Goal: Task Accomplishment & Management: Manage account settings

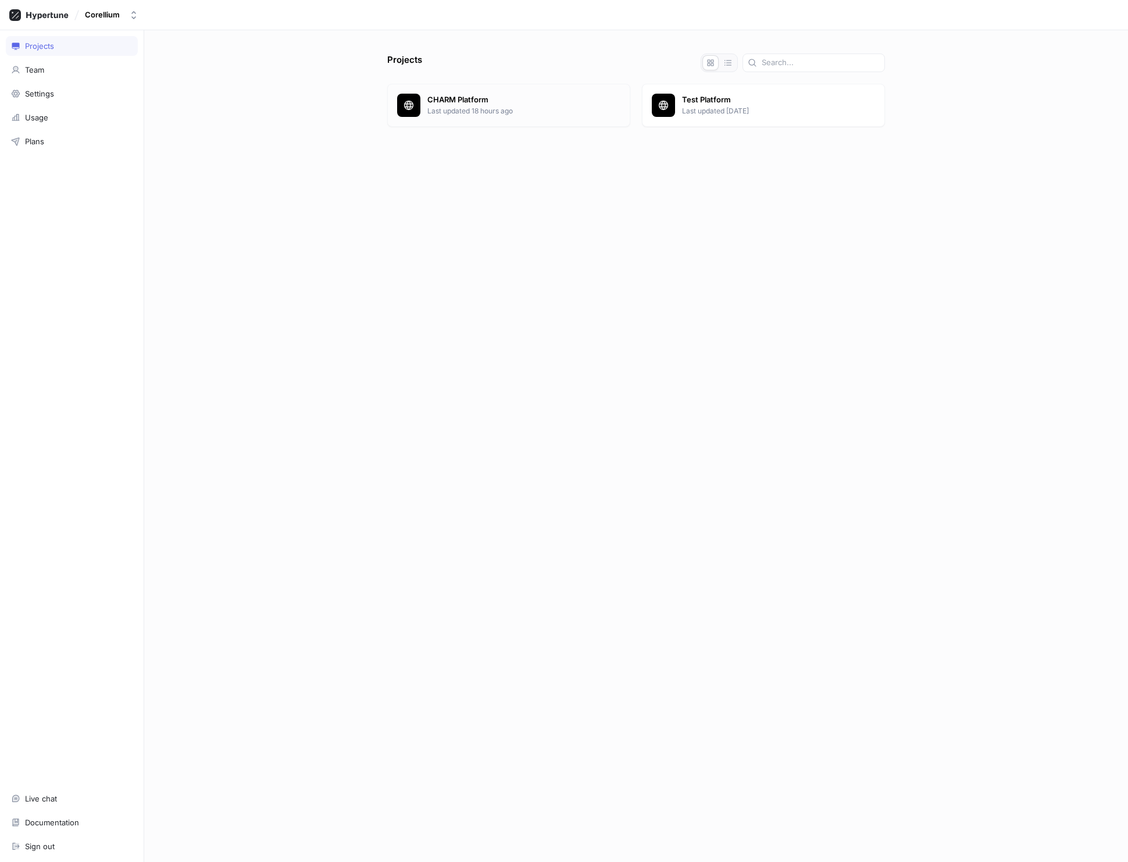
click at [462, 105] on p "CHARM Platform" at bounding box center [523, 100] width 193 height 12
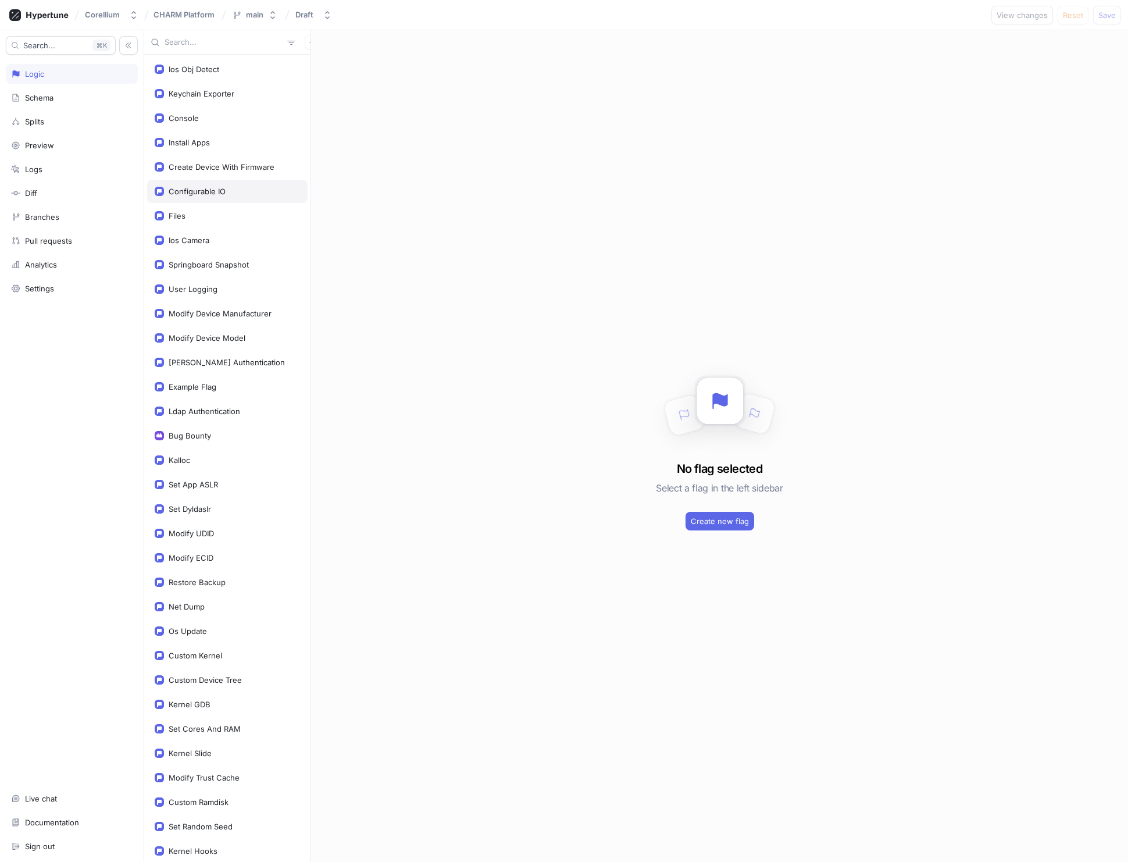
click at [209, 190] on div "Configurable IO" at bounding box center [197, 191] width 57 height 9
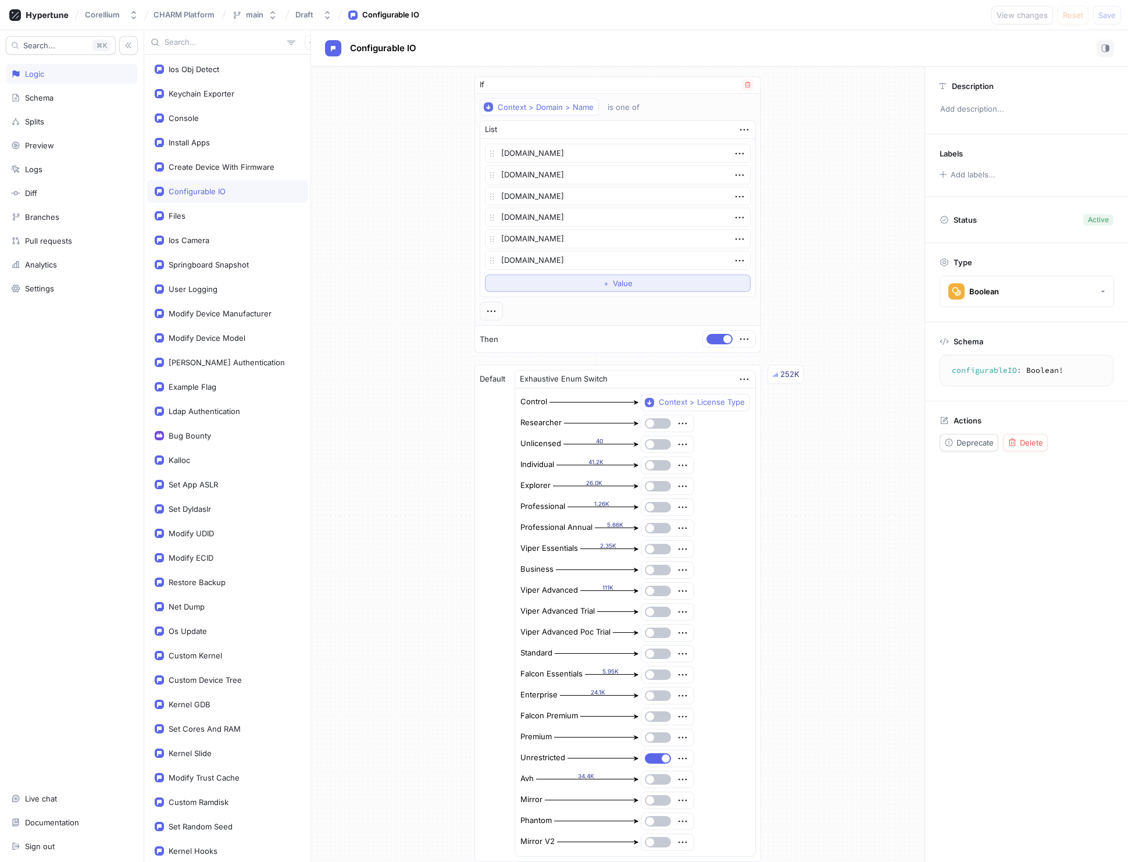
click at [619, 283] on span "Value" at bounding box center [623, 283] width 20 height 7
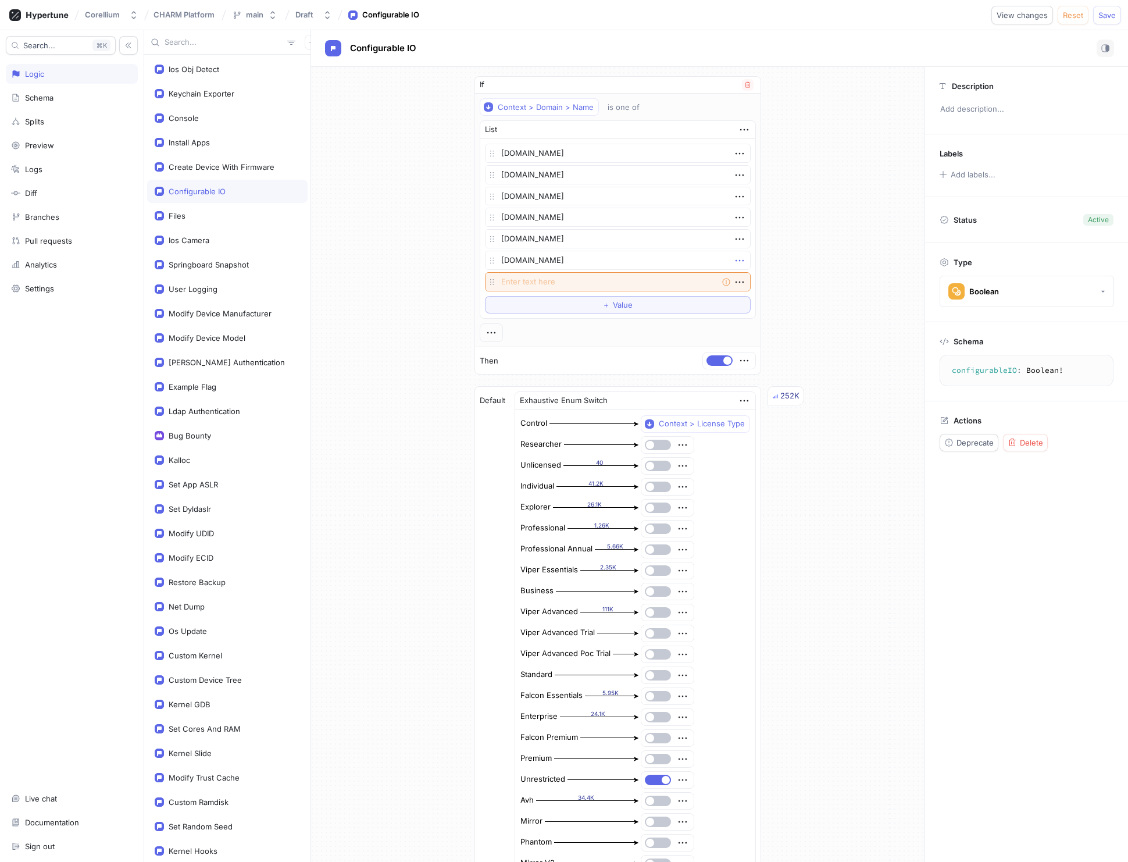
click at [737, 262] on icon "button" at bounding box center [739, 260] width 13 height 13
click at [752, 284] on p "Delete" at bounding box center [757, 282] width 23 height 12
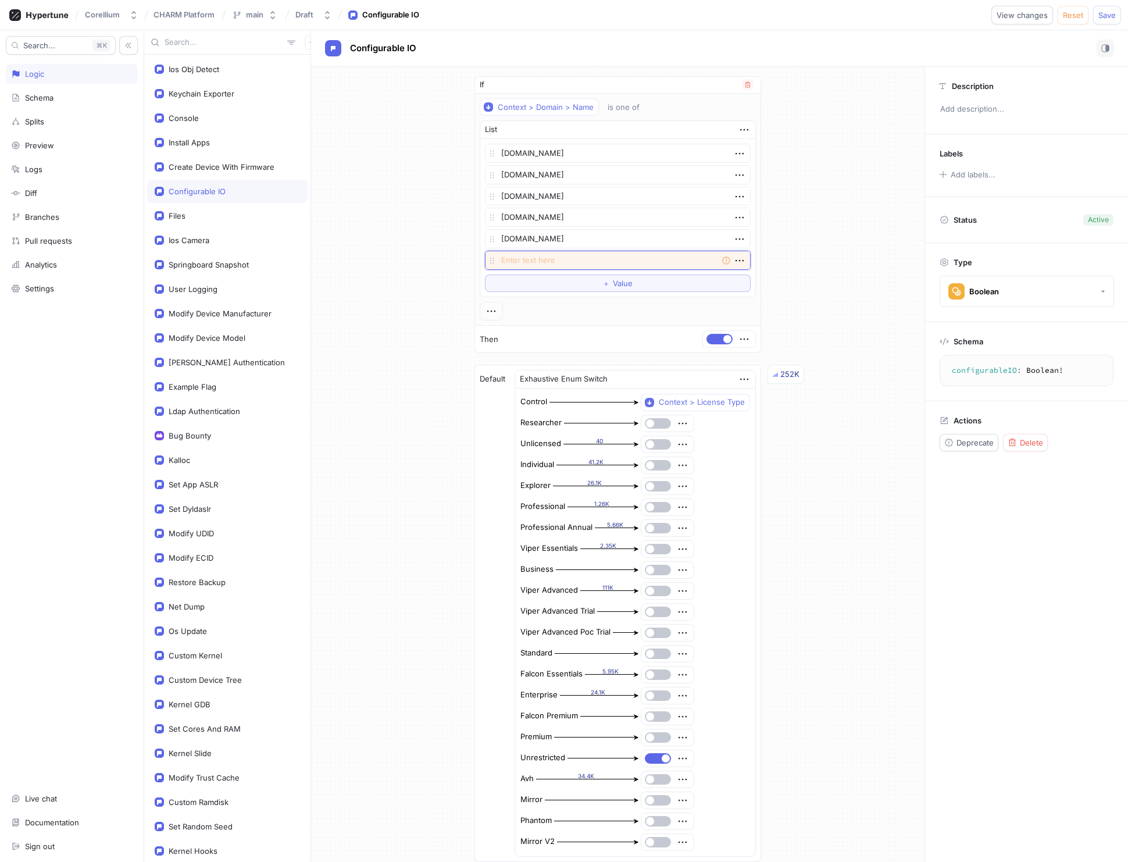
click at [548, 260] on textarea at bounding box center [618, 260] width 266 height 19
type textarea "x"
type textarea "co"
type textarea "x"
type textarea "cor"
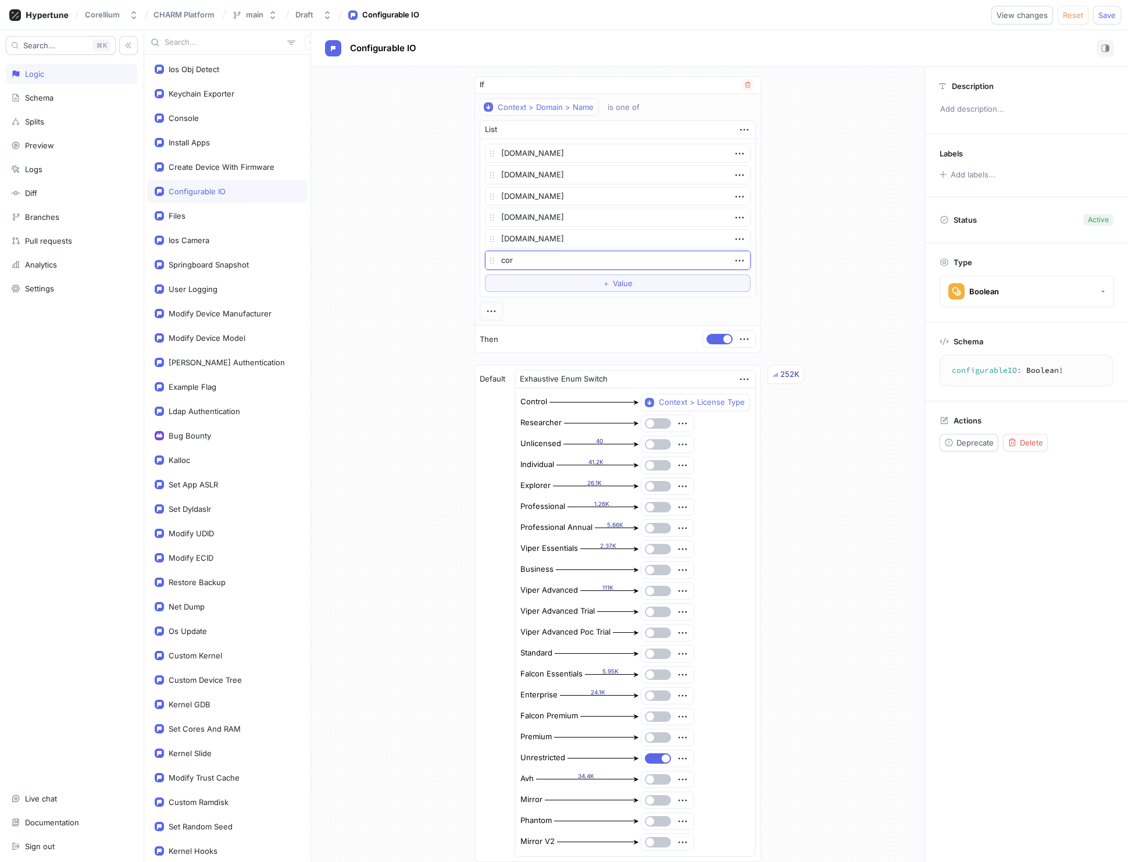
type textarea "x"
type textarea "corel"
type textarea "x"
type textarea "corelli"
type textarea "x"
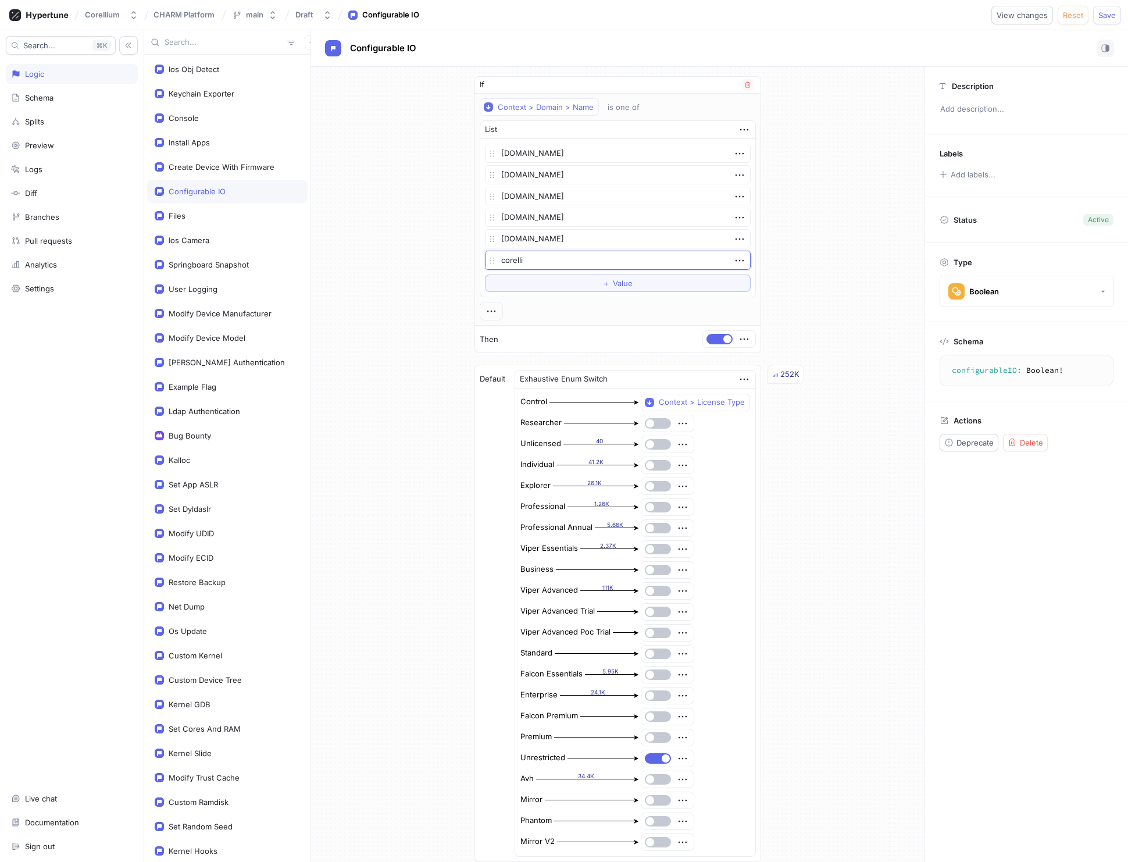
type textarea "corelliu"
type textarea "x"
type textarea "corellium"
type textarea "x"
type textarea "corellium."
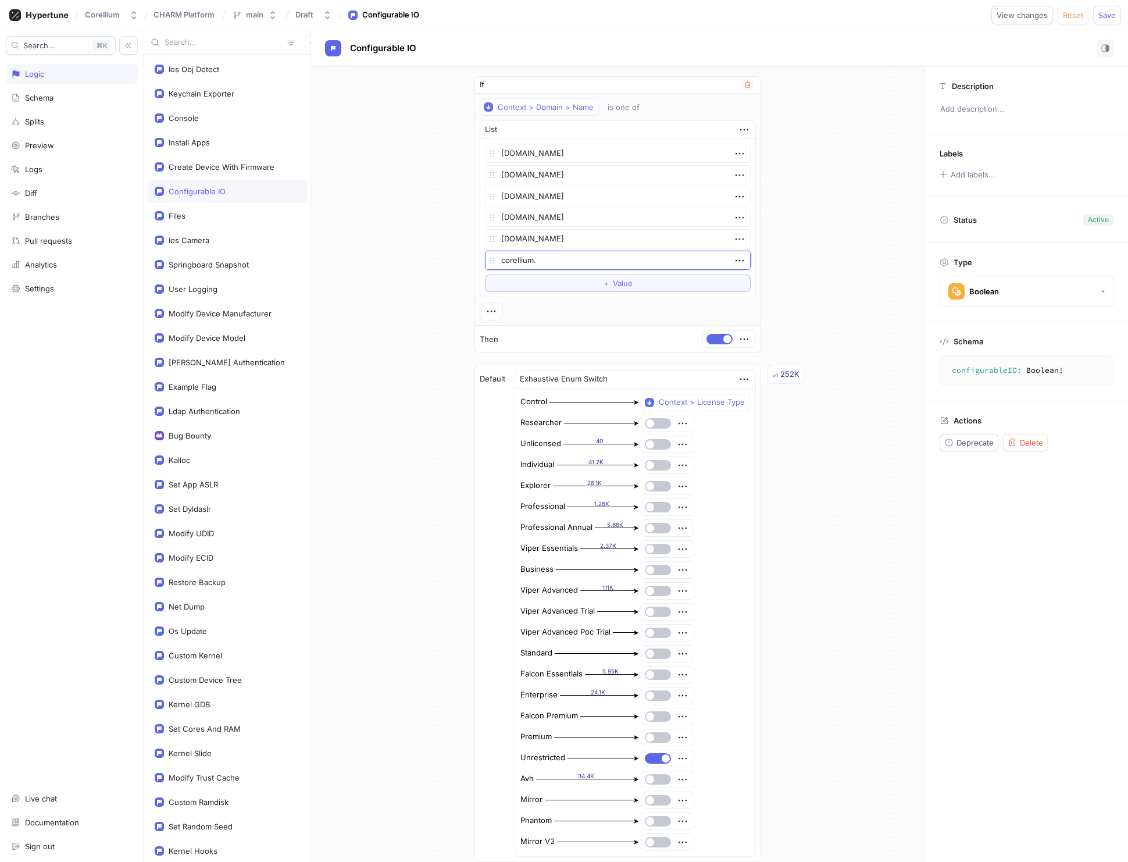
type textarea "x"
type textarea "corellium.i"
type textarea "x"
type textarea "[DOMAIN_NAME]"
type textarea "x"
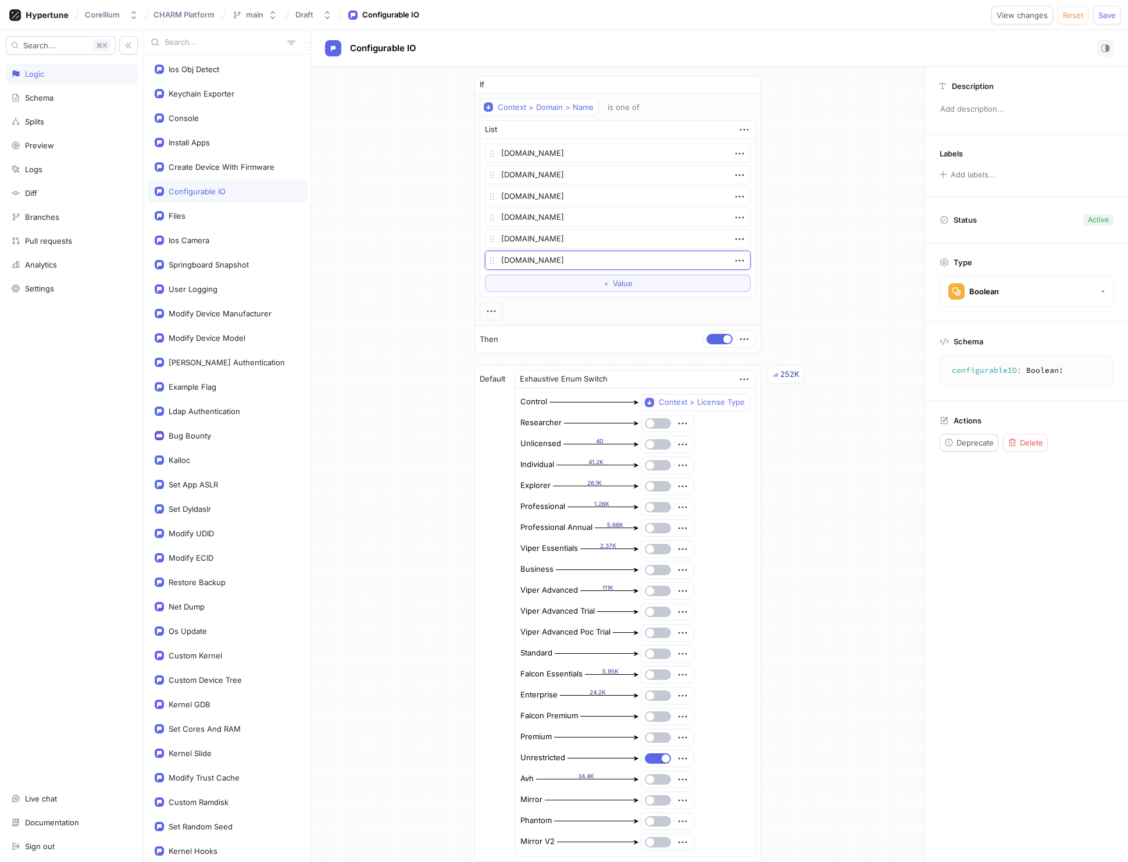
type textarea "[DOMAIN_NAME]"
click at [829, 306] on div "If Context > Domain > Name is one of List [DOMAIN_NAME] [DOMAIN_NAME] [DOMAIN_N…" at bounding box center [617, 483] width 613 height 833
click at [1107, 14] on span "Save" at bounding box center [1106, 15] width 17 height 7
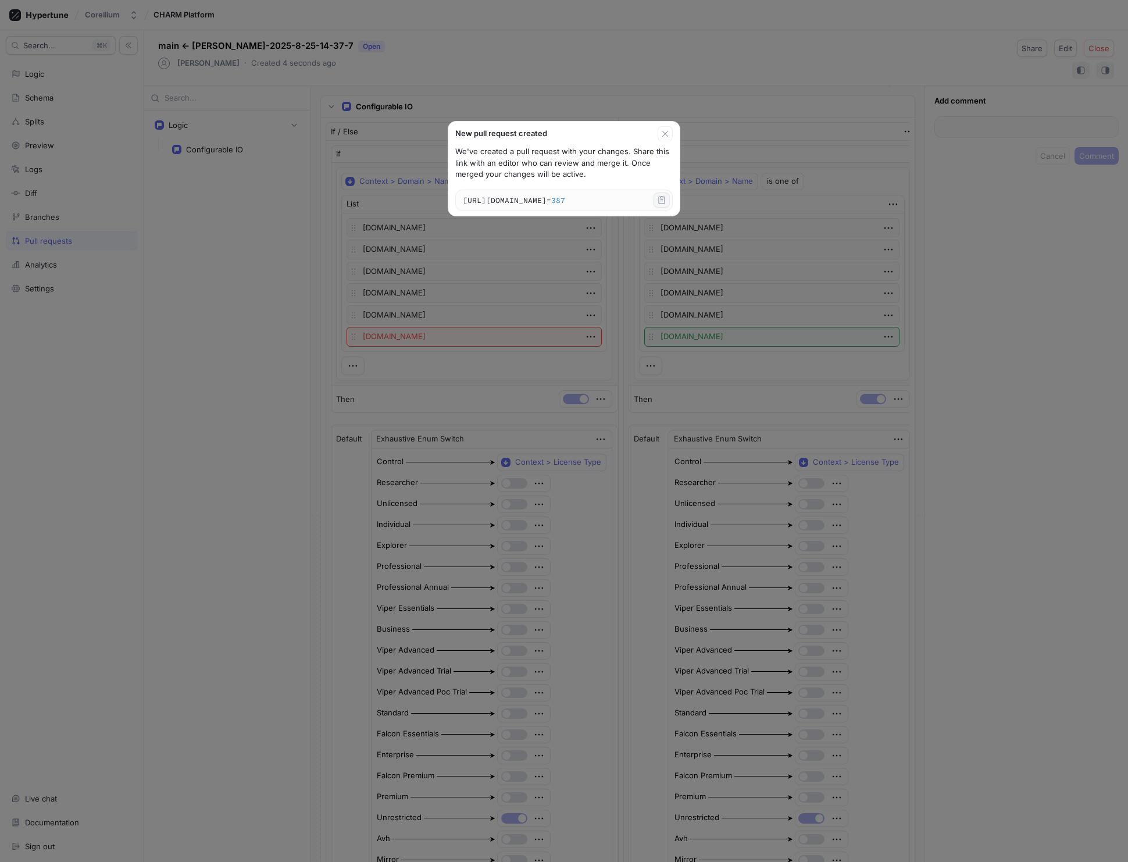
click at [665, 200] on icon "button" at bounding box center [662, 200] width 6 height 8
click at [169, 567] on div "New pull request created We've created a pull request with your changes. Share …" at bounding box center [564, 431] width 1128 height 862
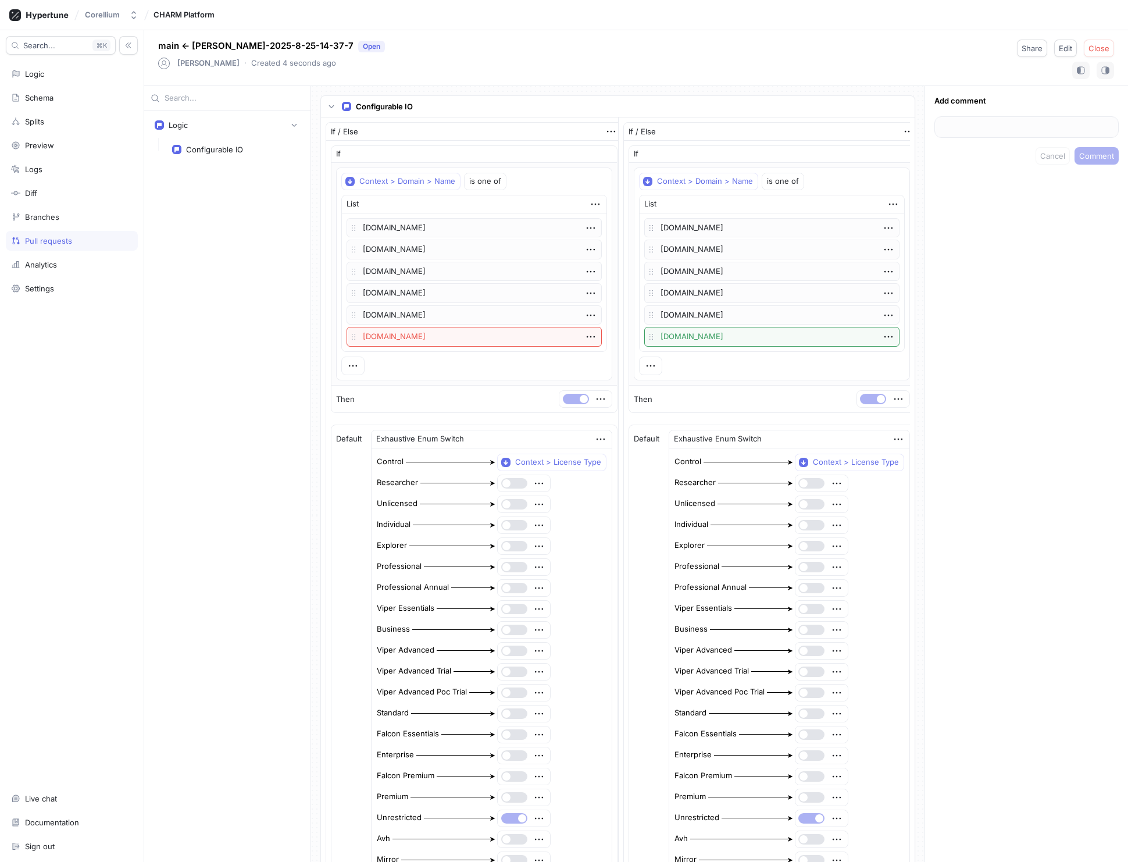
type textarea "x"
